Goal: Information Seeking & Learning: Learn about a topic

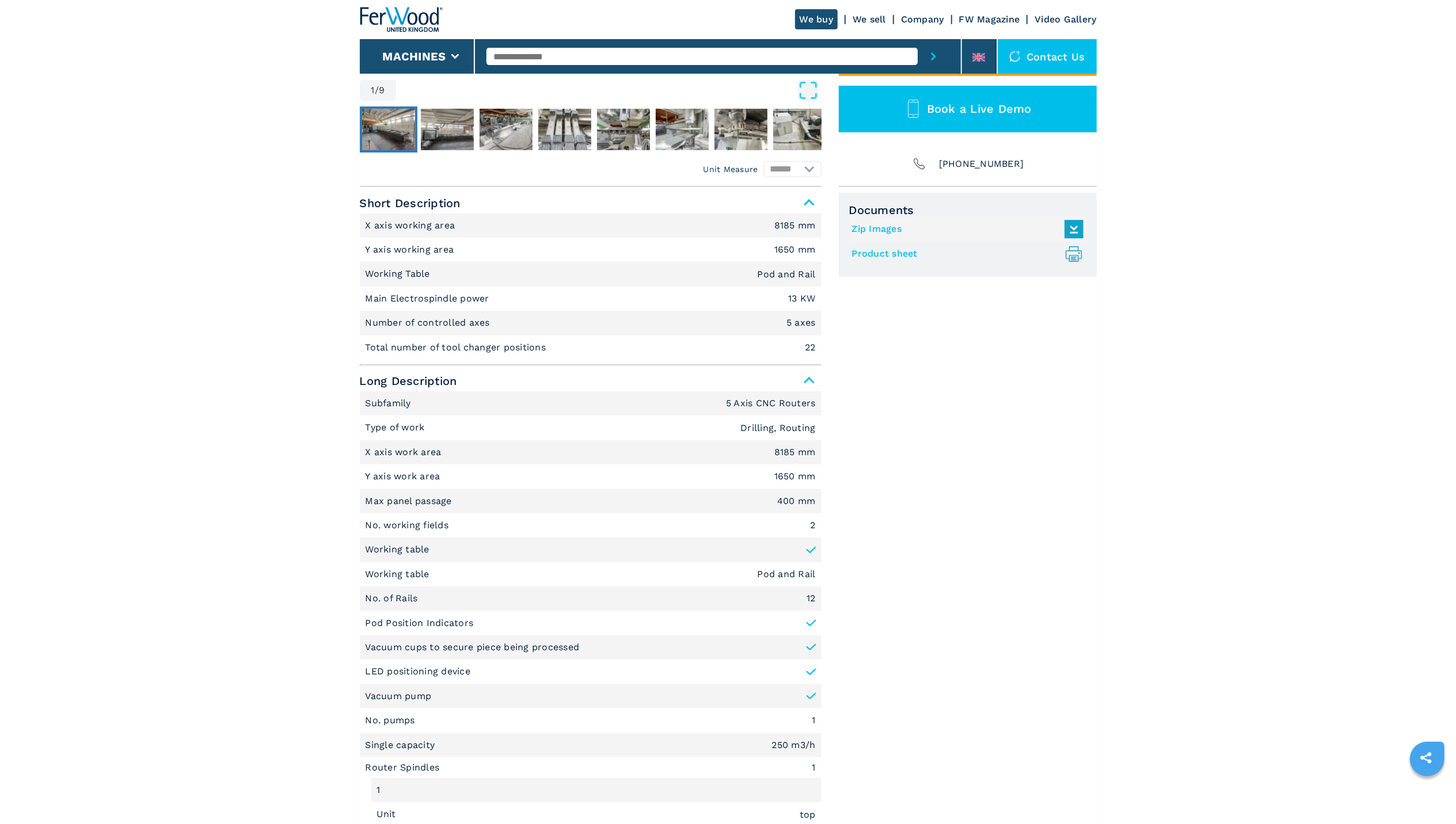
scroll to position [143, 0]
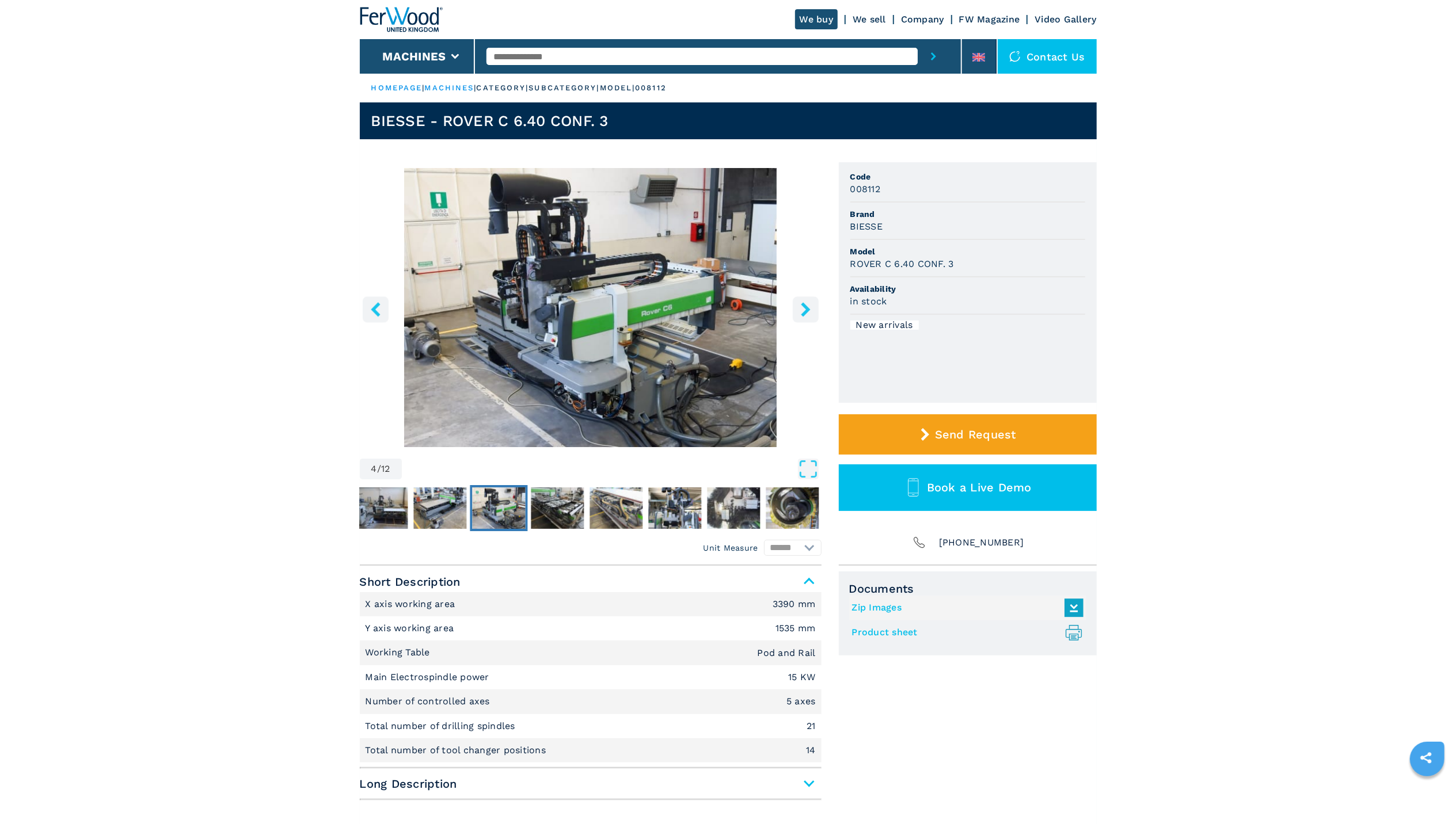
click at [800, 305] on icon "right-button" at bounding box center [805, 309] width 14 height 14
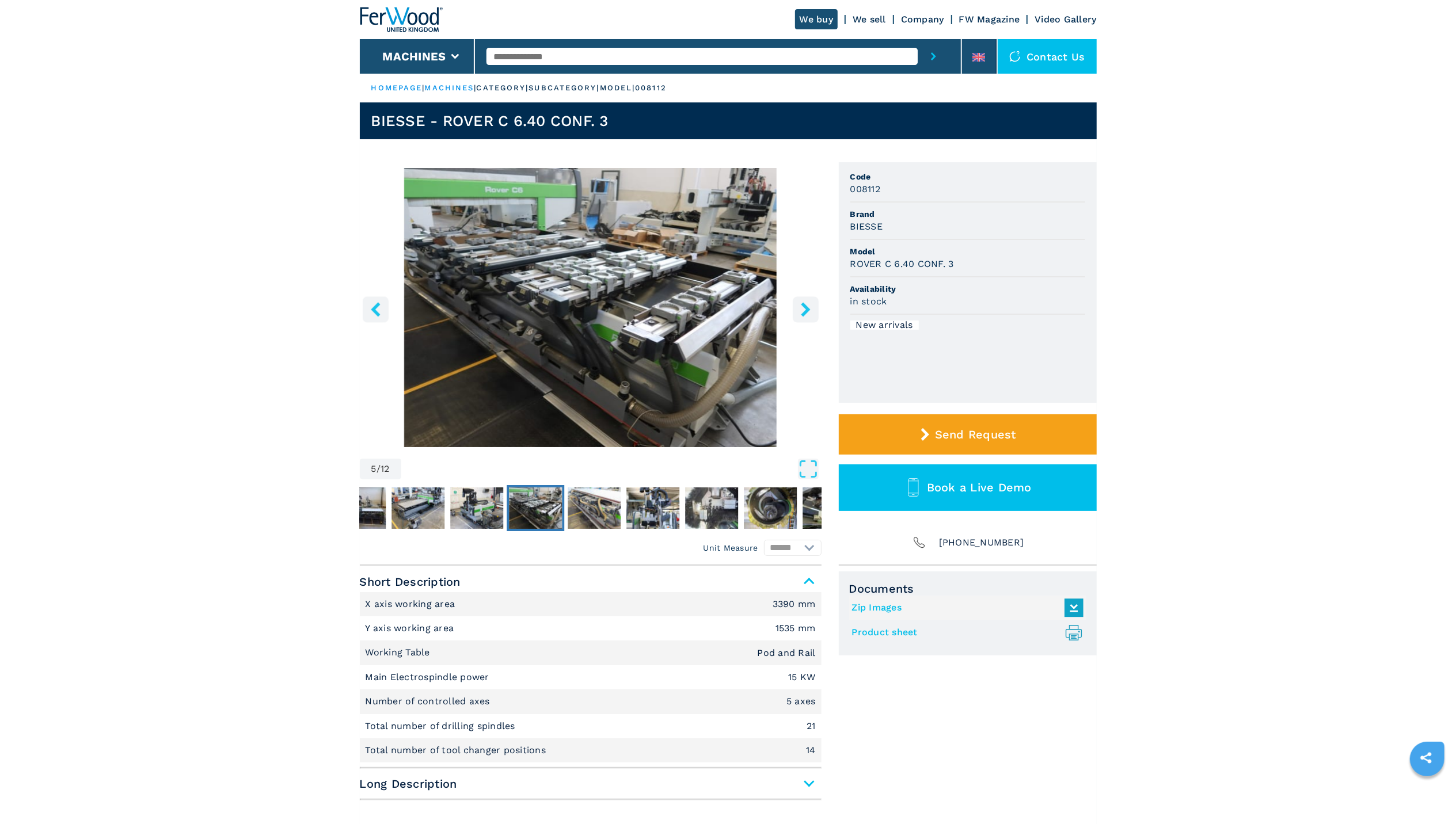
click at [800, 305] on icon "right-button" at bounding box center [805, 309] width 14 height 14
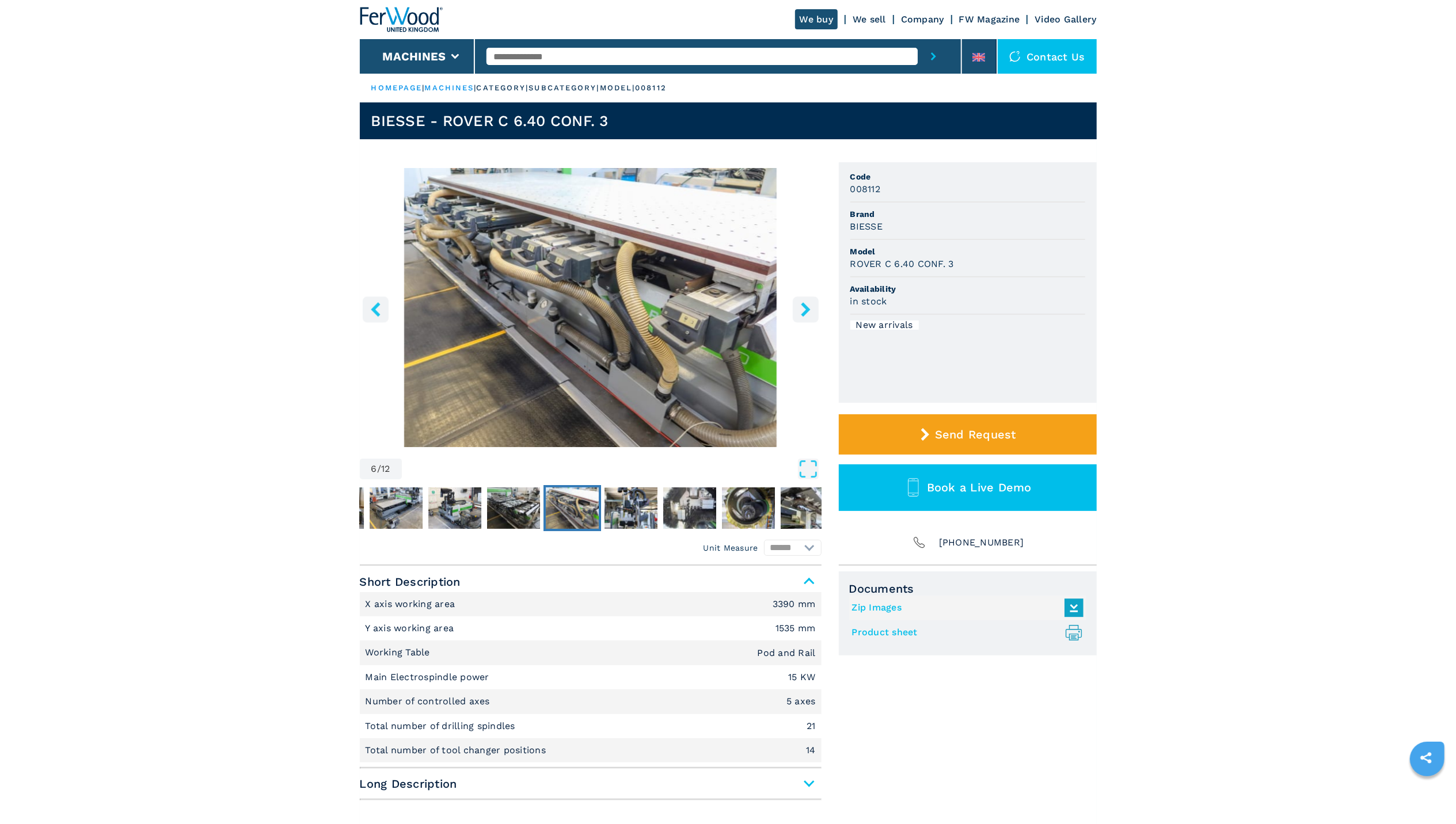
click at [800, 305] on icon "right-button" at bounding box center [805, 309] width 14 height 14
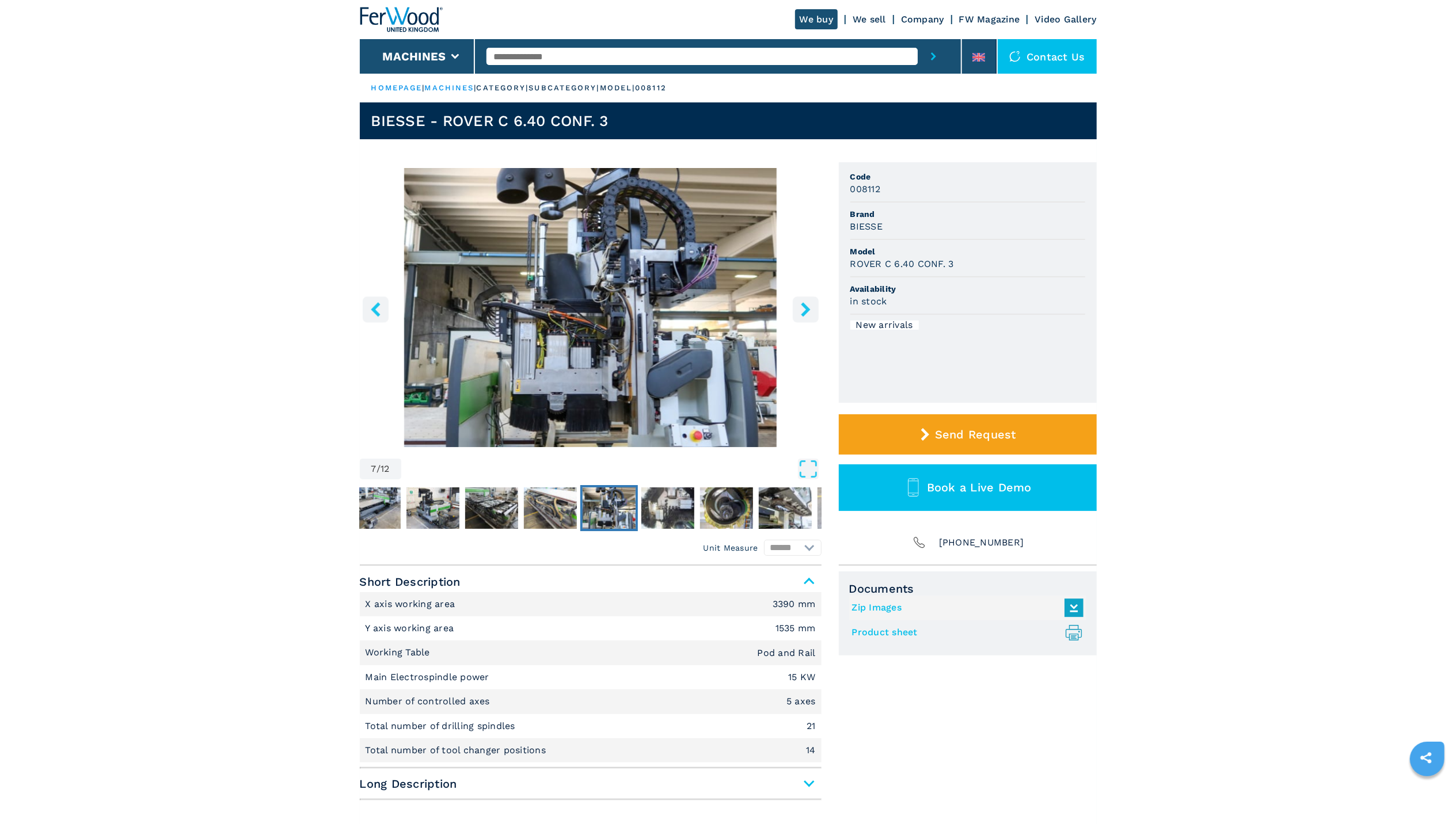
click at [800, 305] on icon "right-button" at bounding box center [805, 309] width 14 height 14
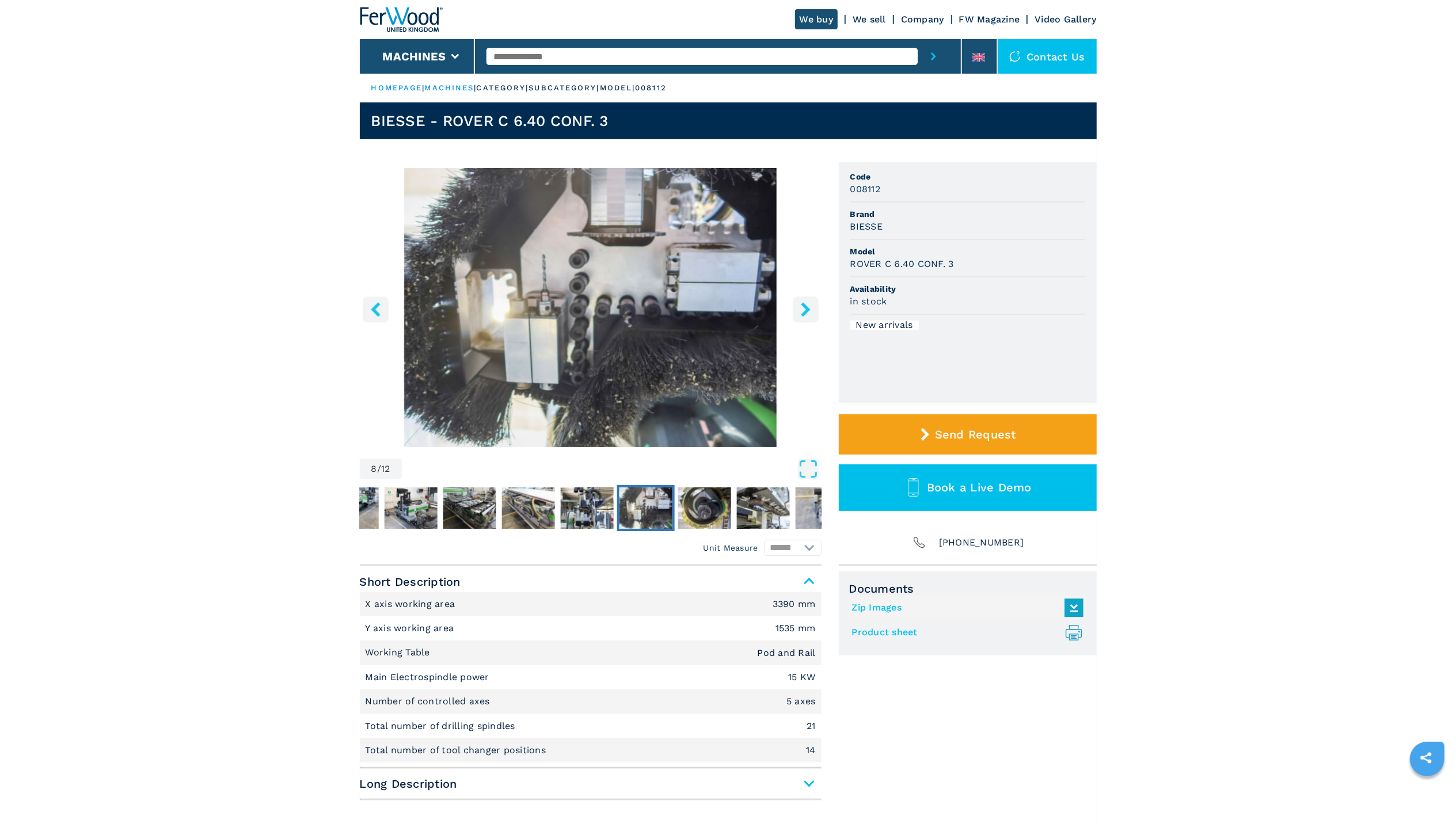
click at [800, 305] on icon "right-button" at bounding box center [805, 309] width 14 height 14
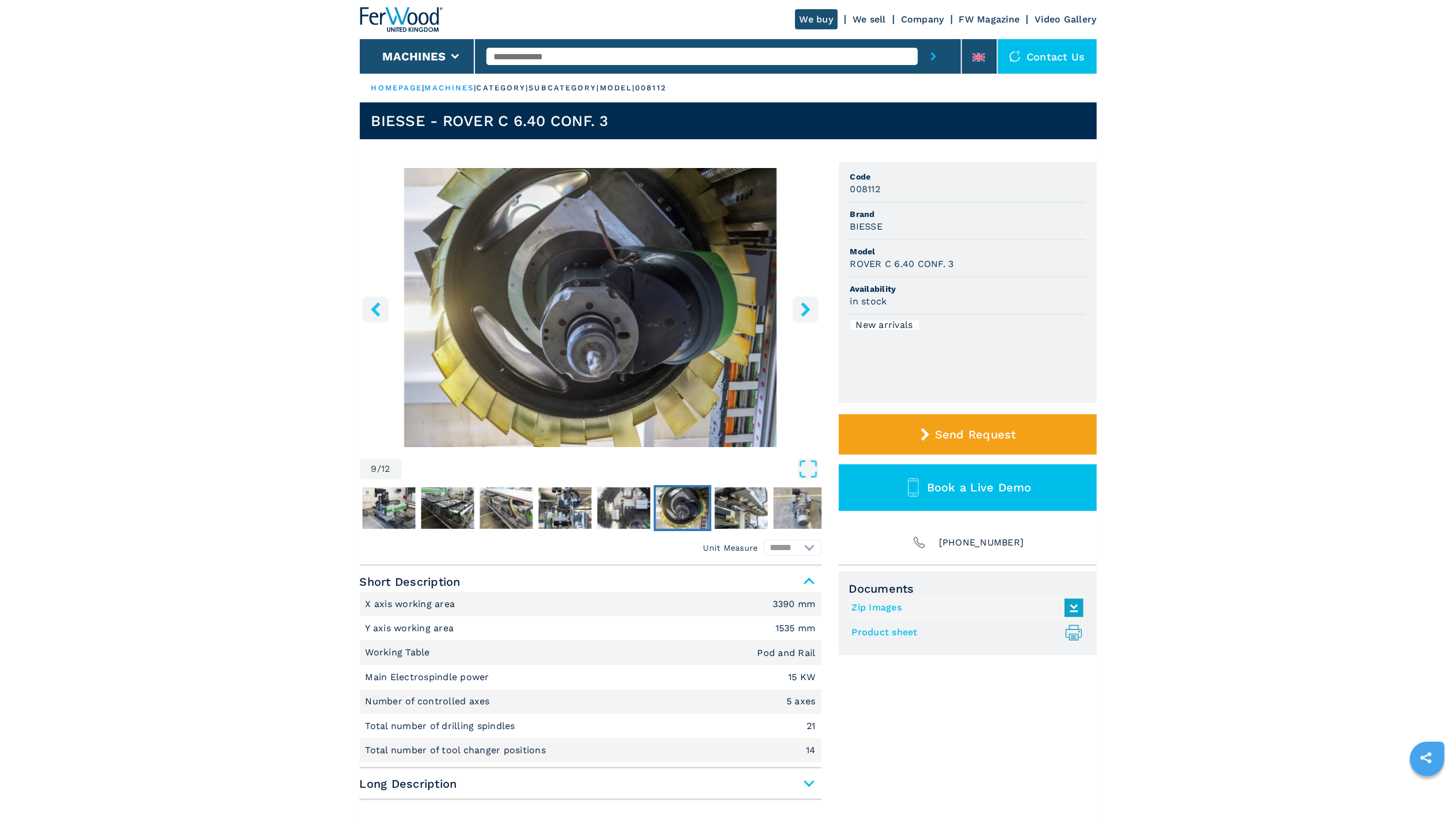
click at [800, 305] on icon "right-button" at bounding box center [805, 309] width 14 height 14
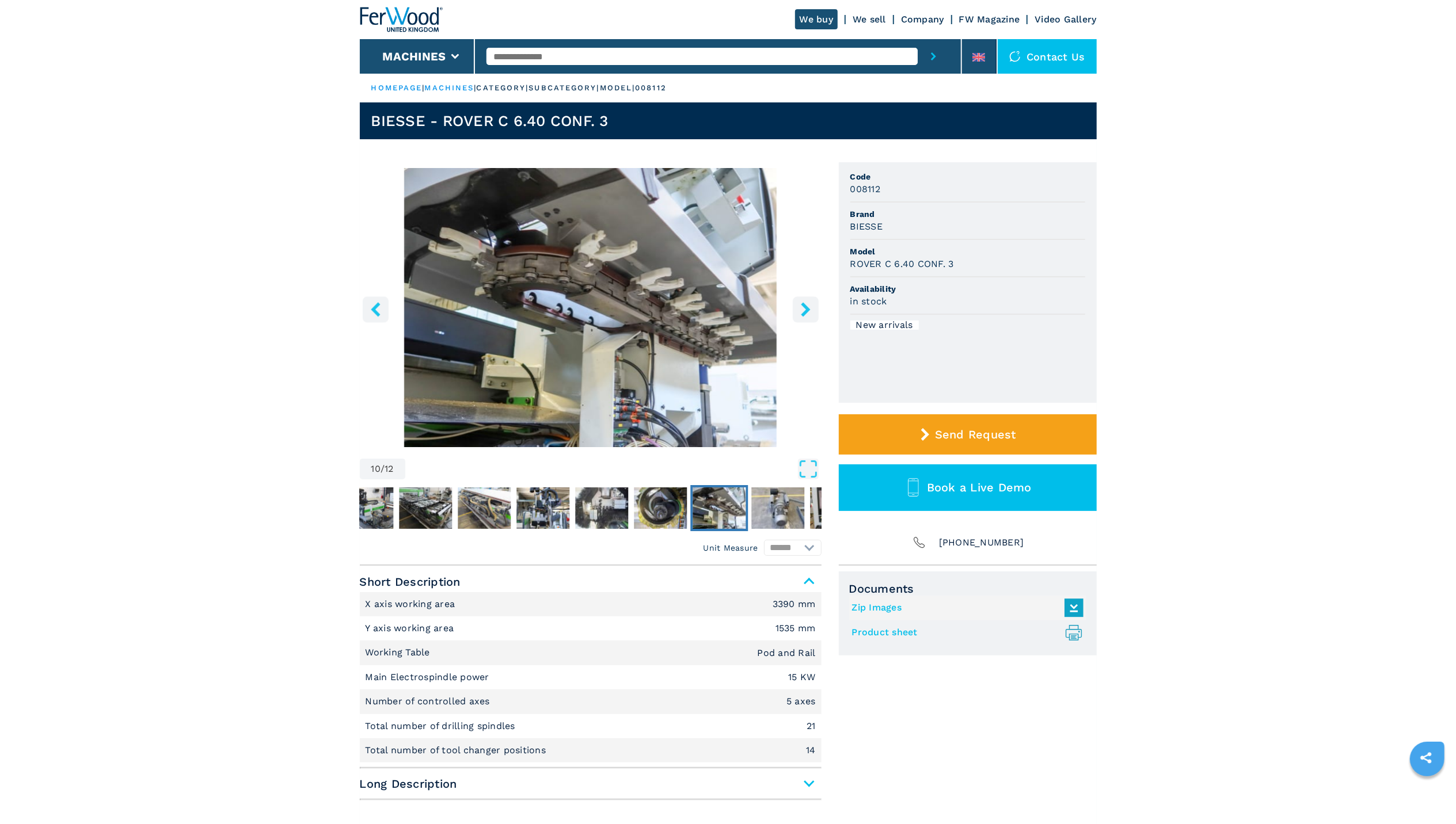
click at [800, 305] on icon "right-button" at bounding box center [805, 309] width 14 height 14
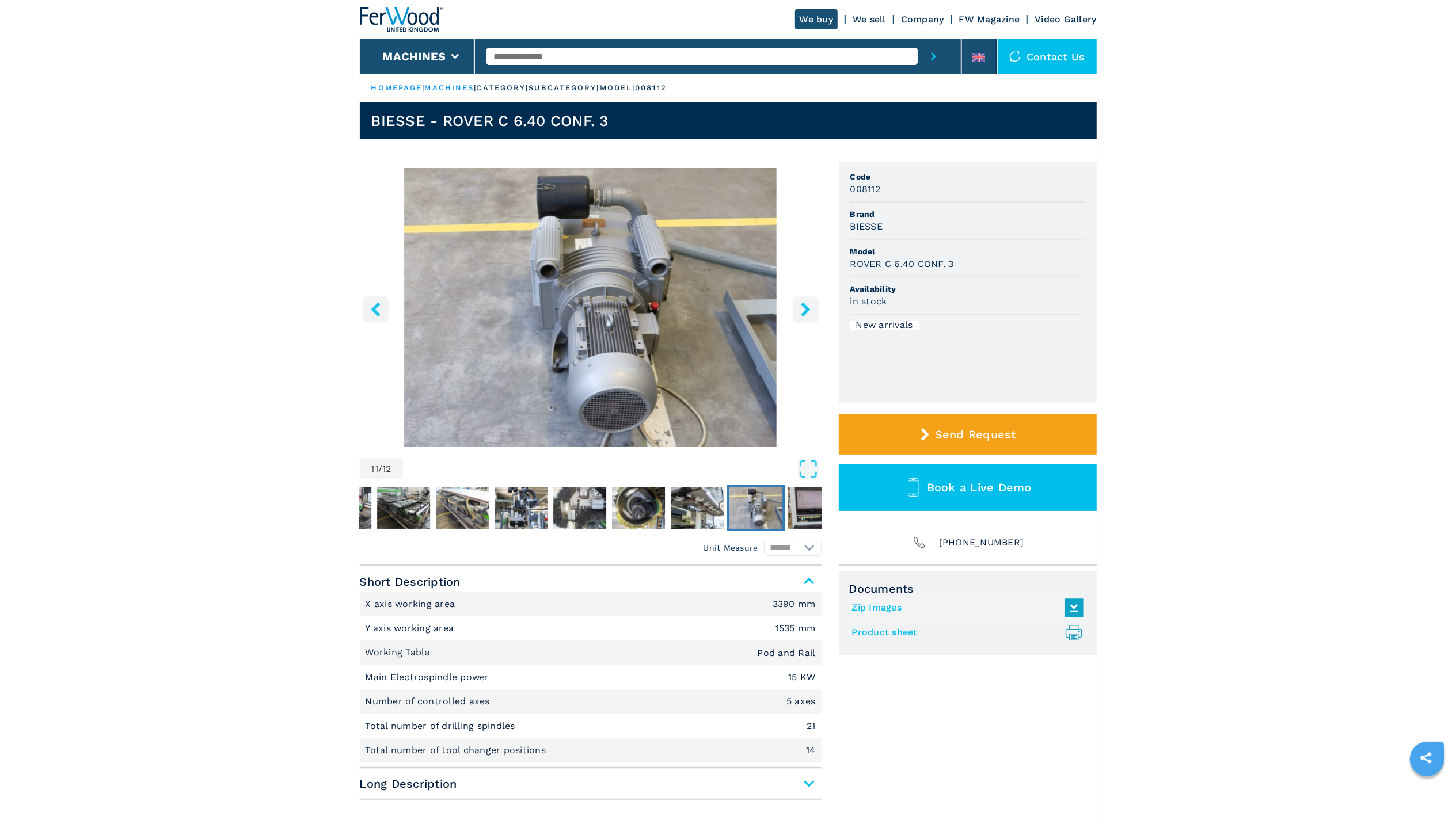
click at [800, 305] on icon "right-button" at bounding box center [805, 309] width 14 height 14
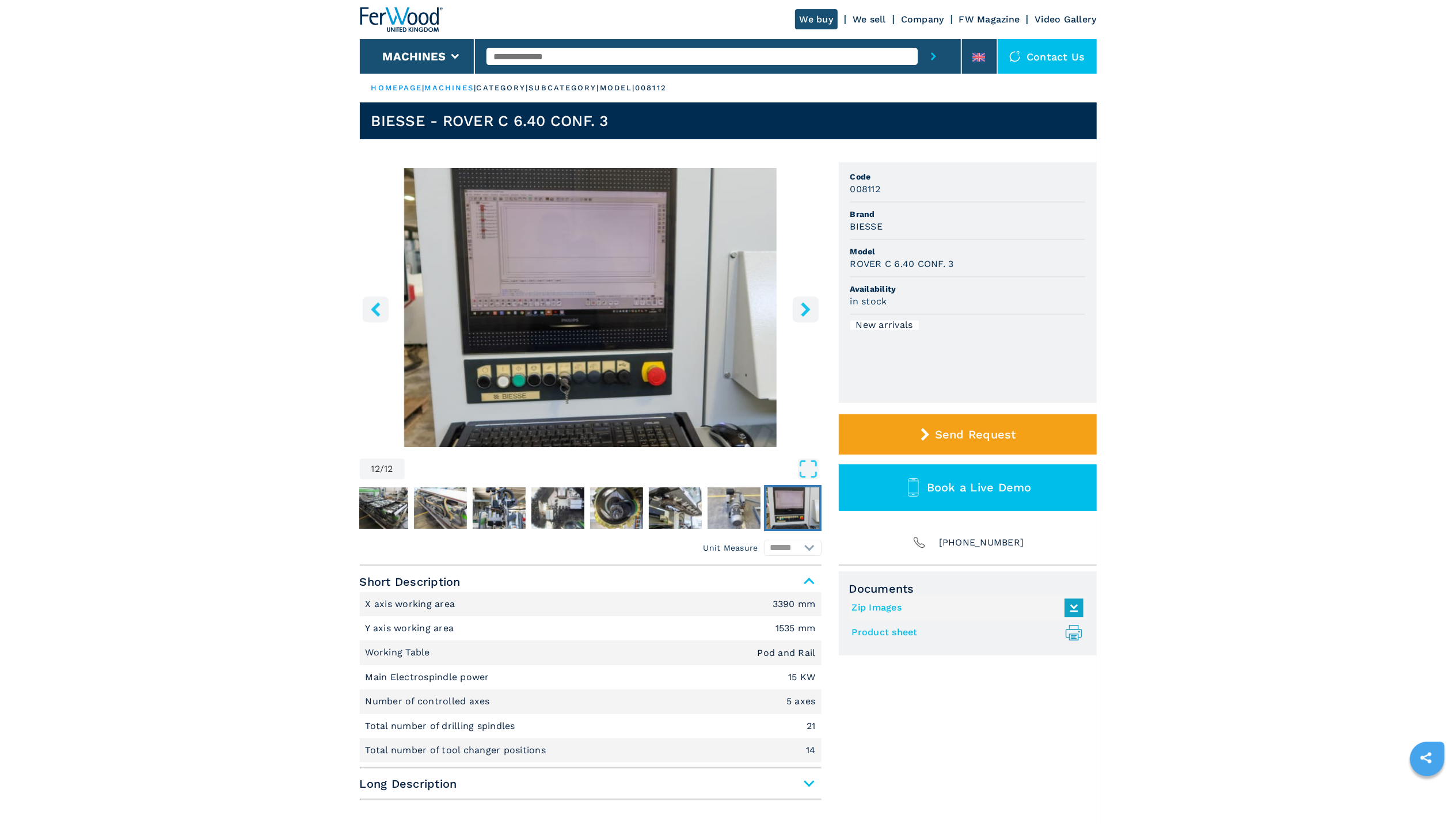
click at [800, 305] on icon "right-button" at bounding box center [805, 309] width 14 height 14
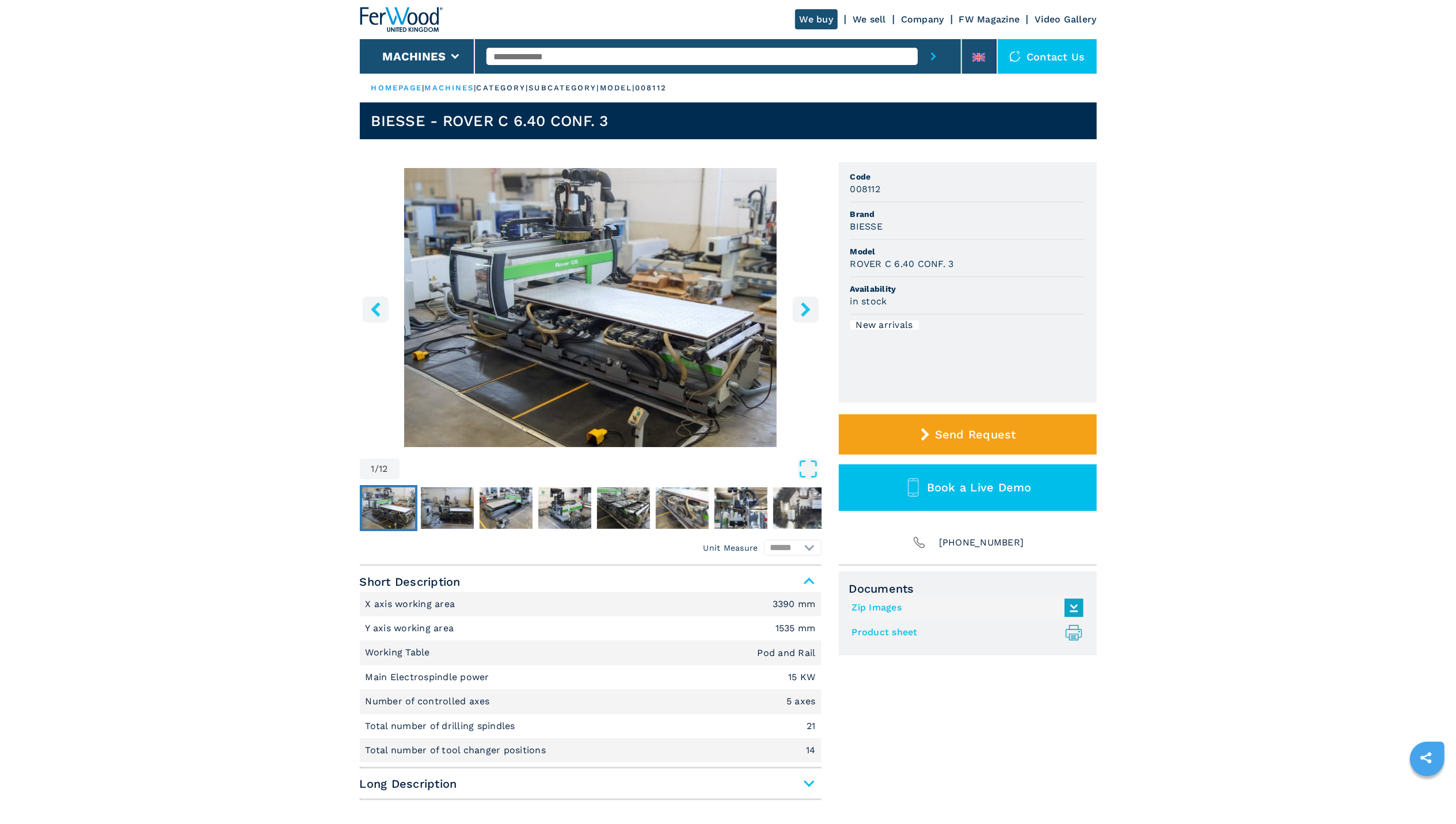
click at [800, 305] on icon "right-button" at bounding box center [805, 309] width 14 height 14
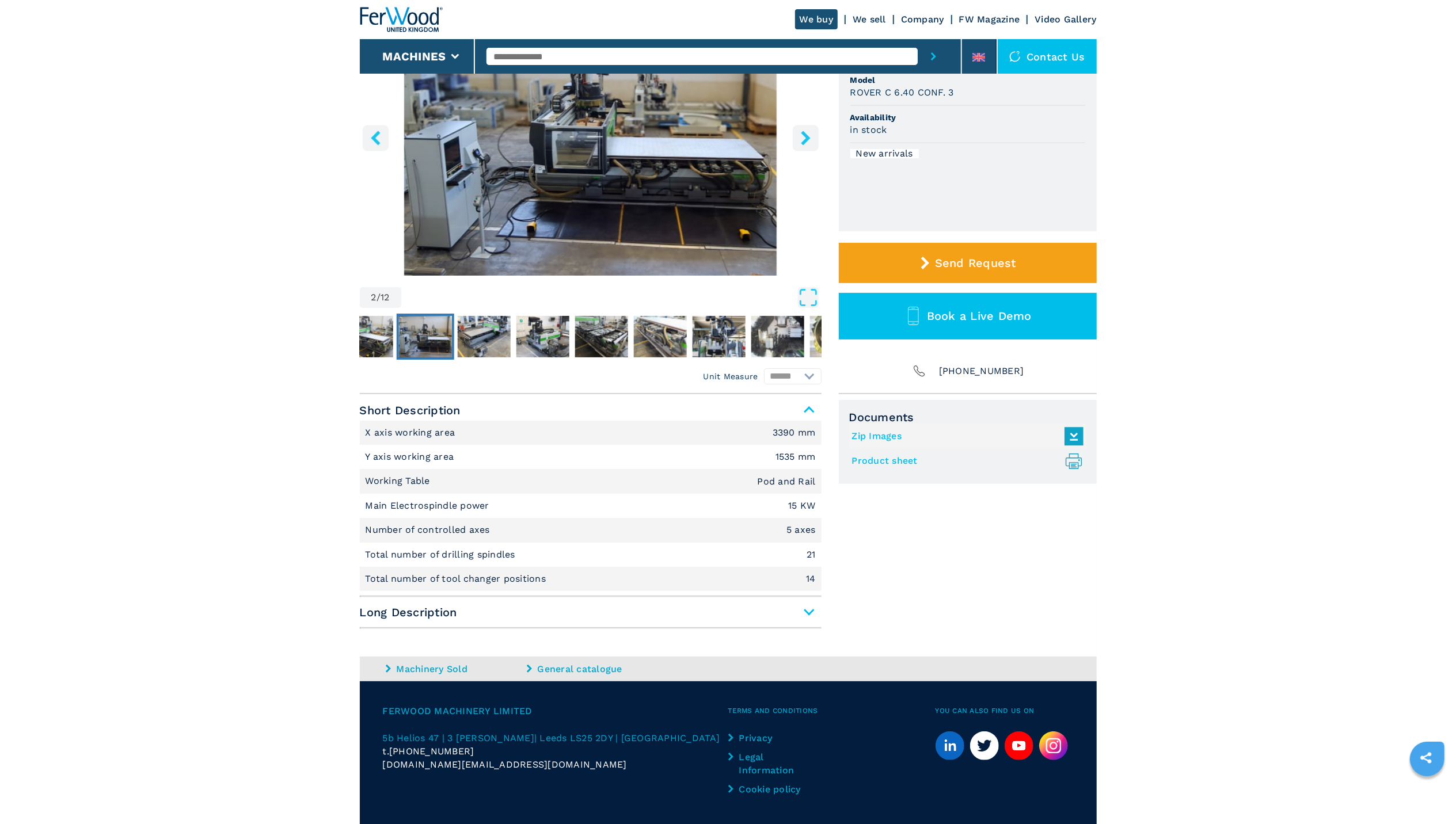
scroll to position [209, 0]
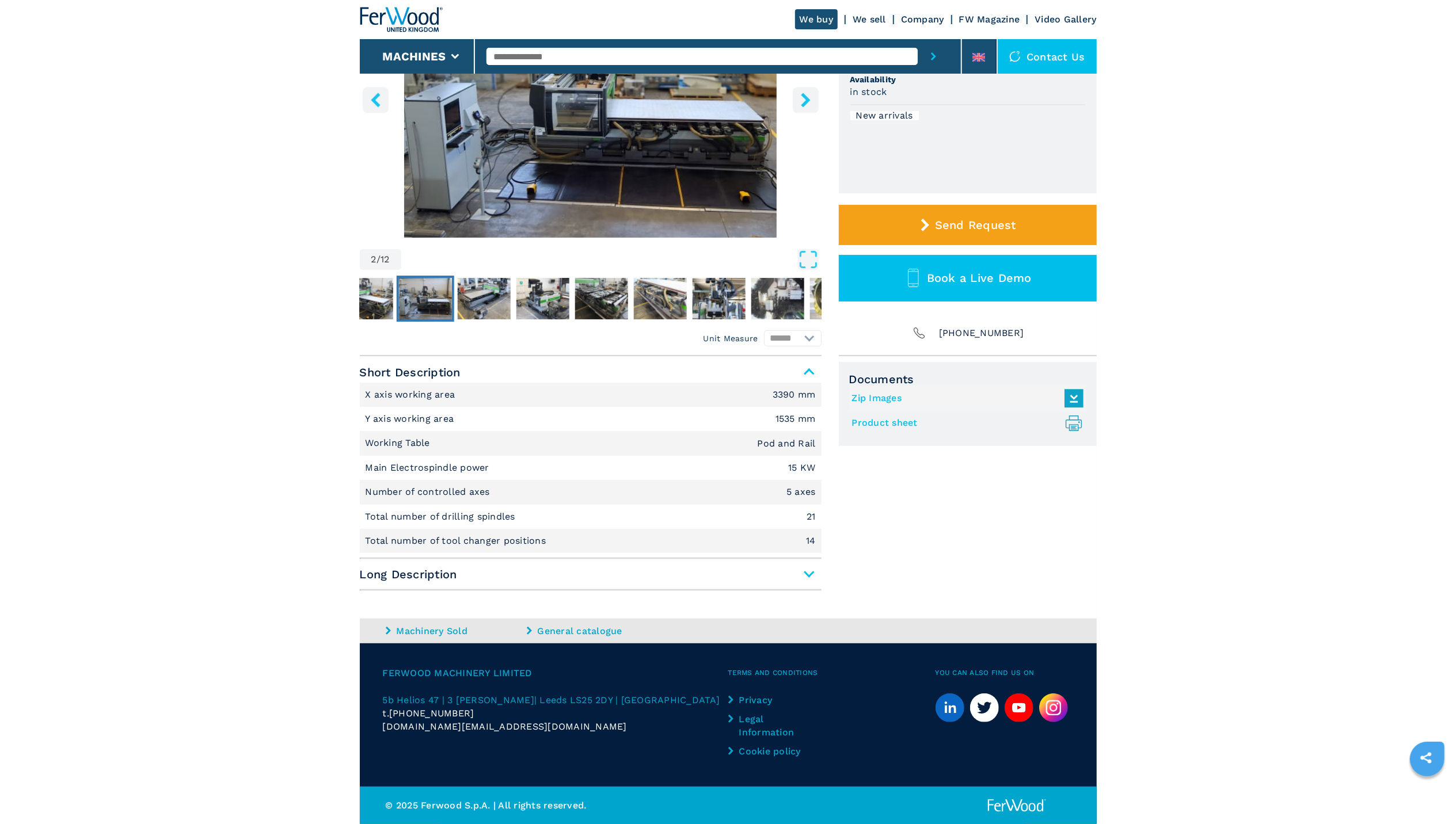
click at [810, 571] on span "Long Description" at bounding box center [591, 574] width 462 height 21
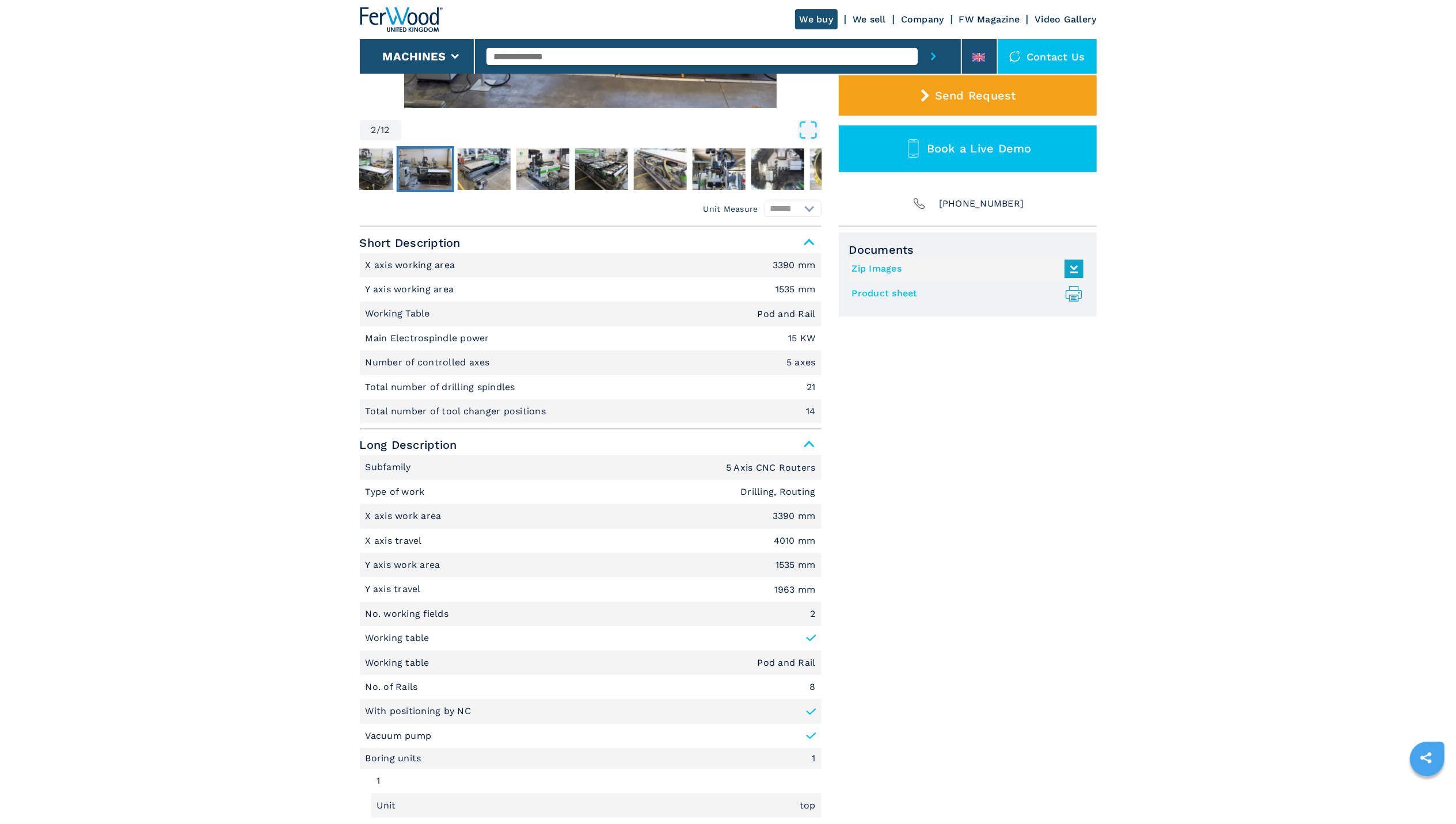
scroll to position [99, 0]
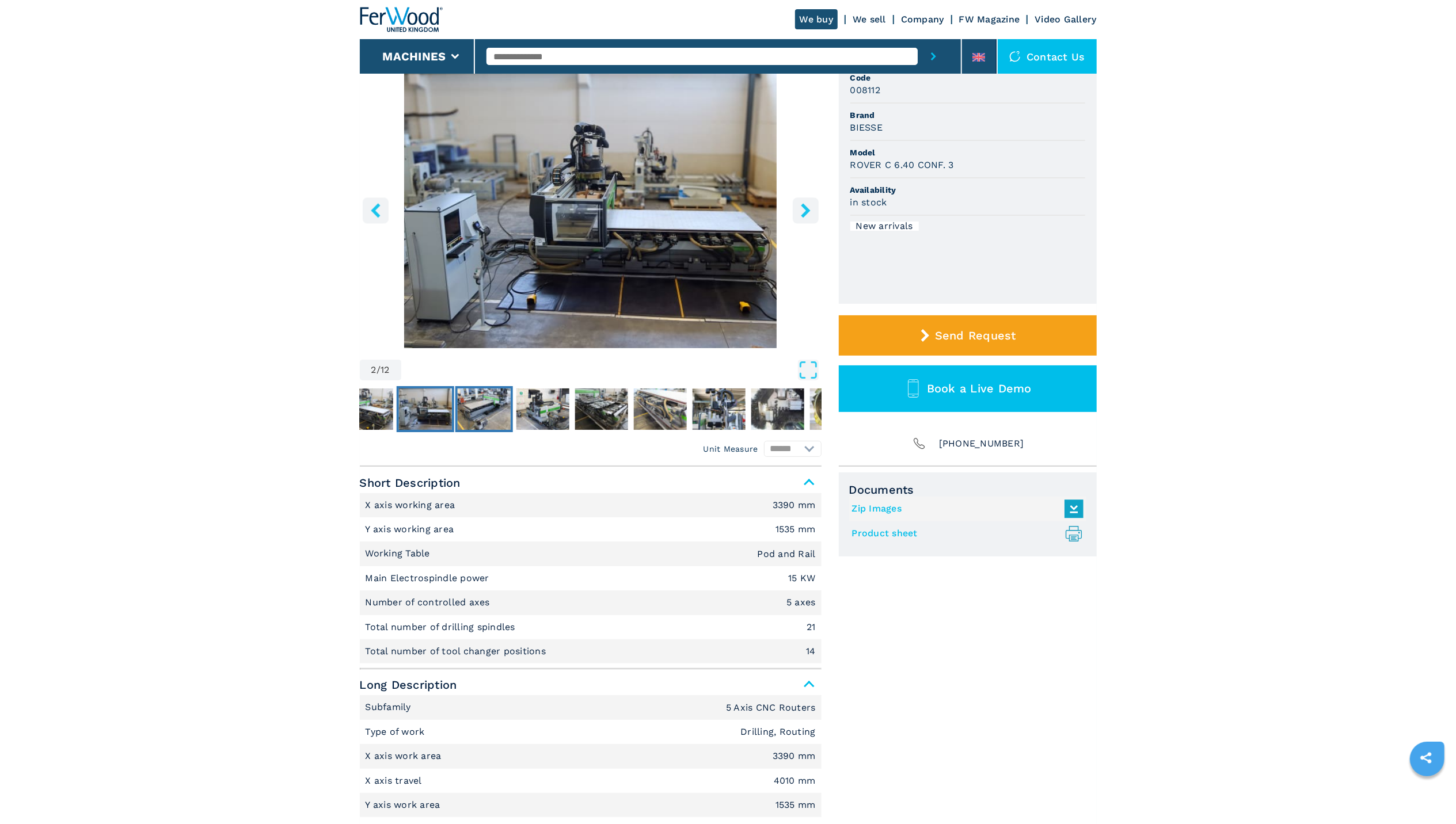
click at [491, 423] on img "Go to Slide 3" at bounding box center [484, 409] width 53 height 41
